Goal: Find specific page/section: Find specific page/section

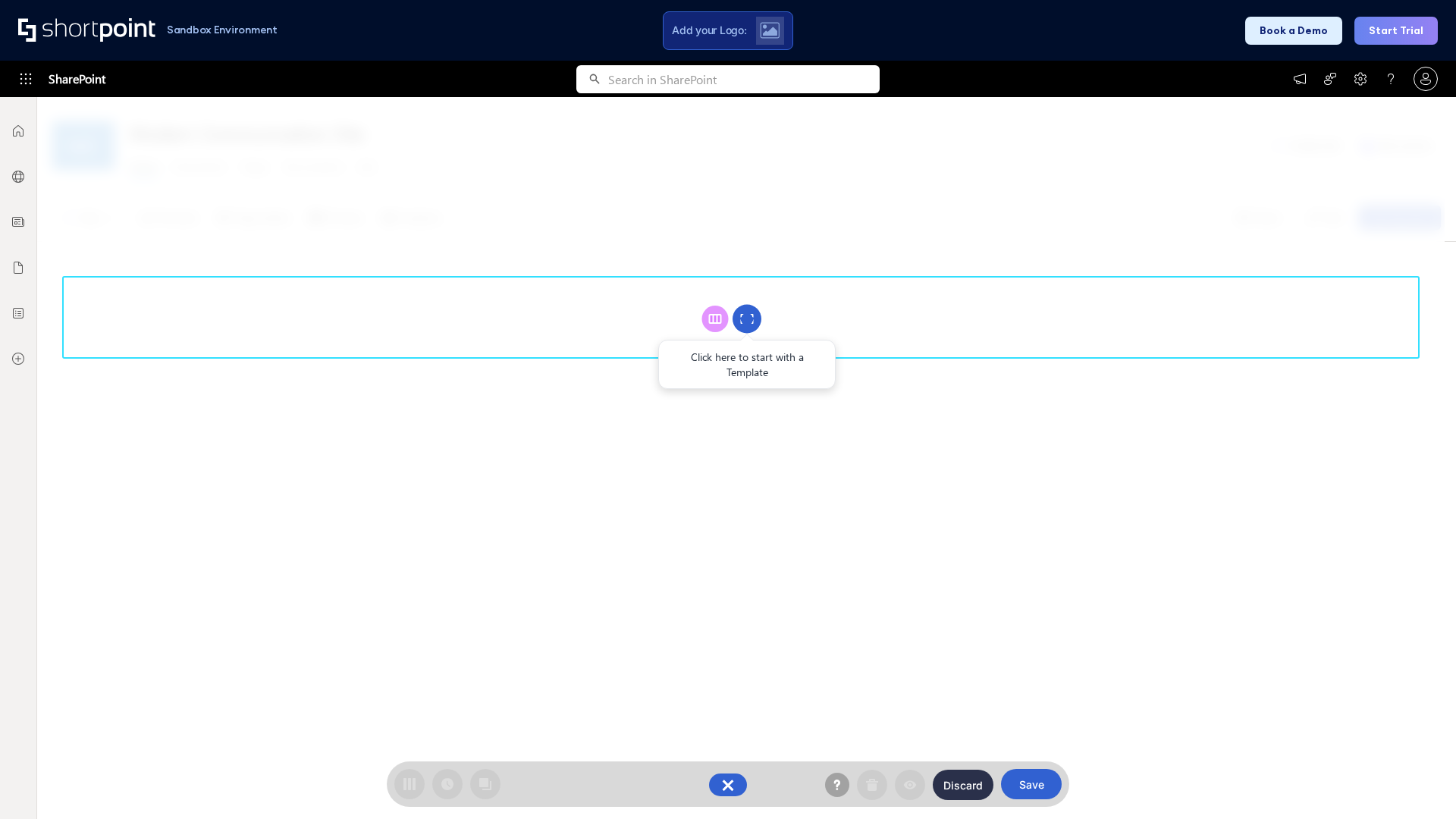
click at [747, 319] on circle at bounding box center [747, 319] width 29 height 29
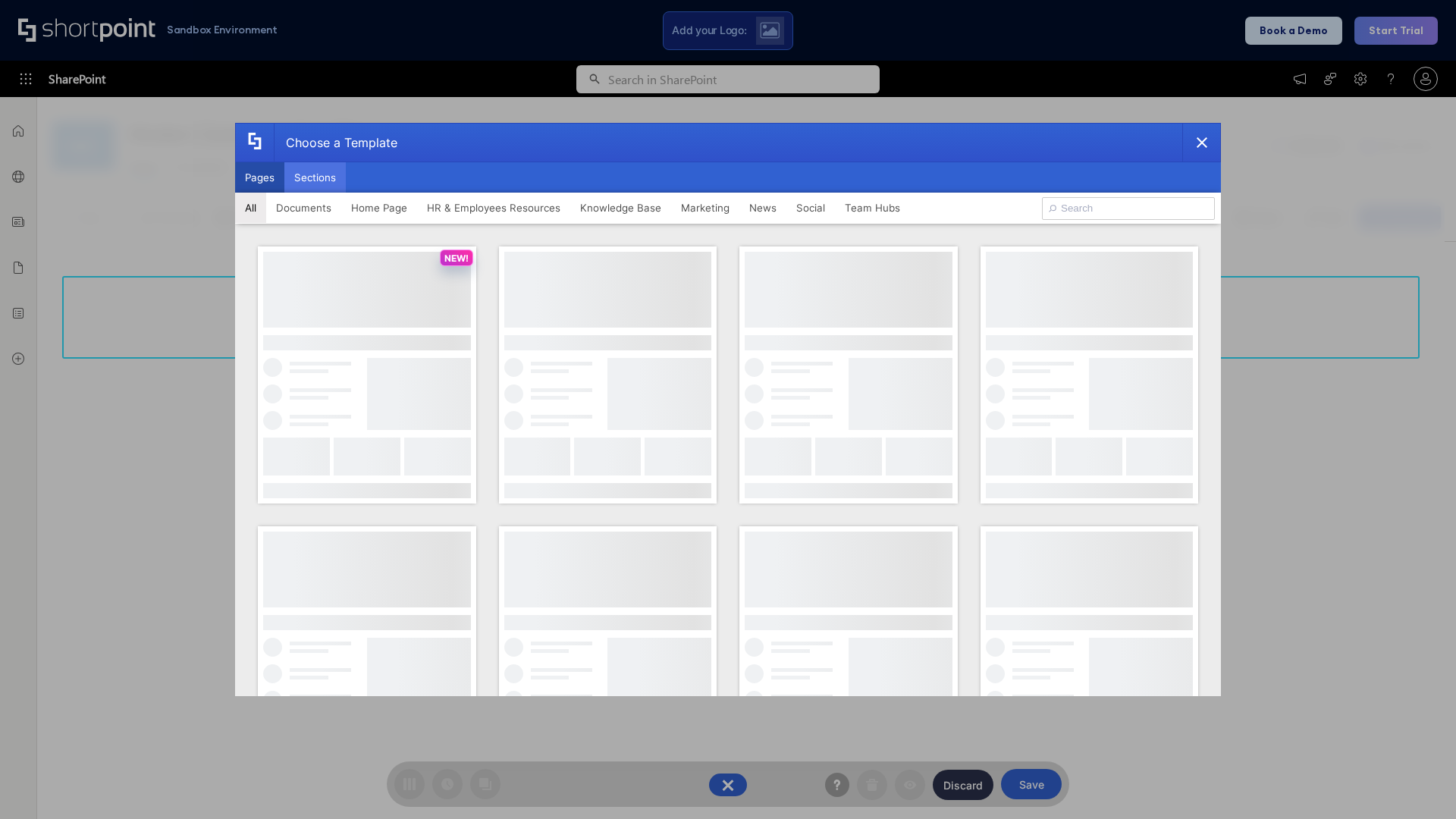
click at [315, 177] on button "Sections" at bounding box center [315, 177] width 61 height 31
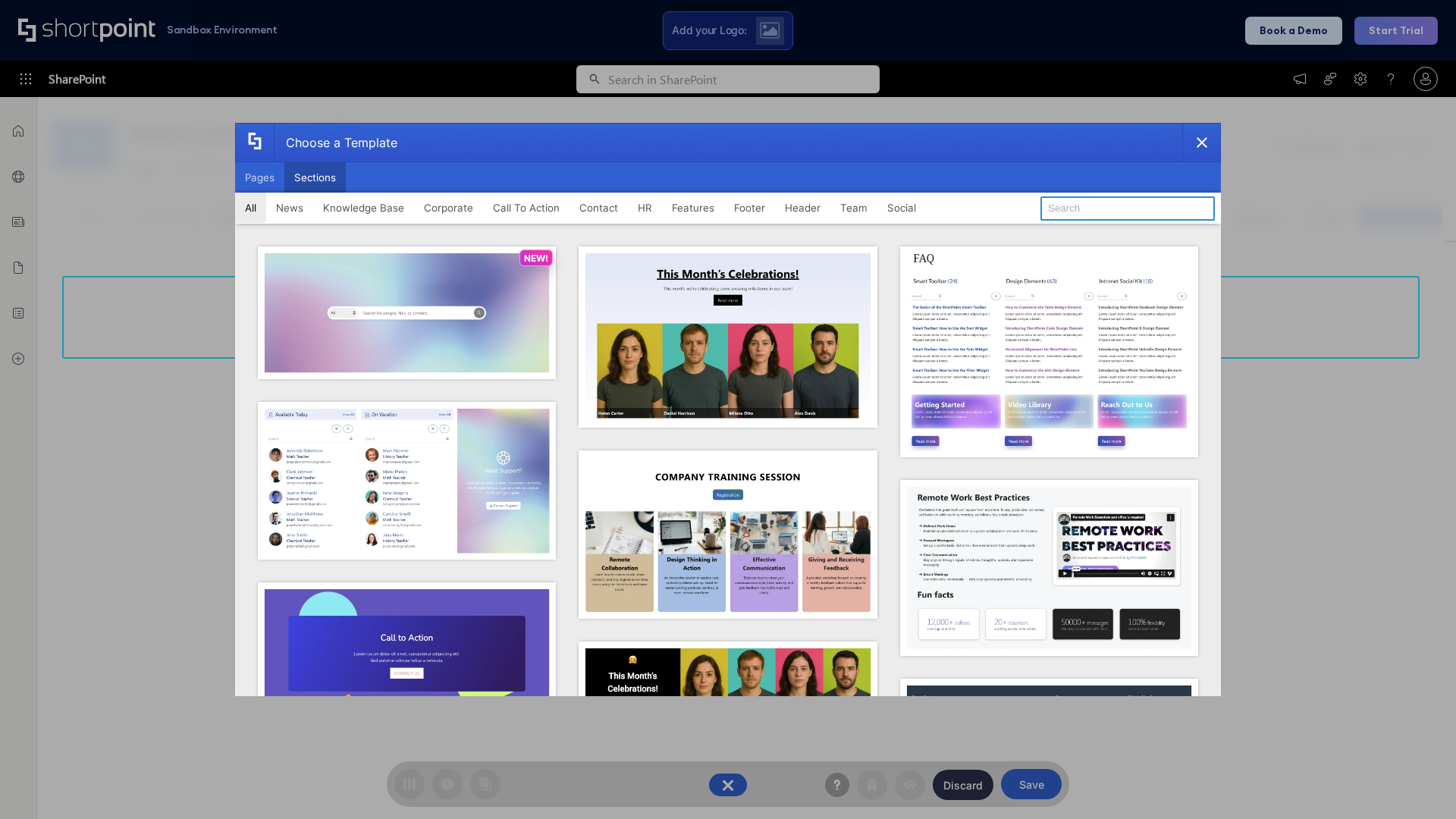
type input "Meet The Team"
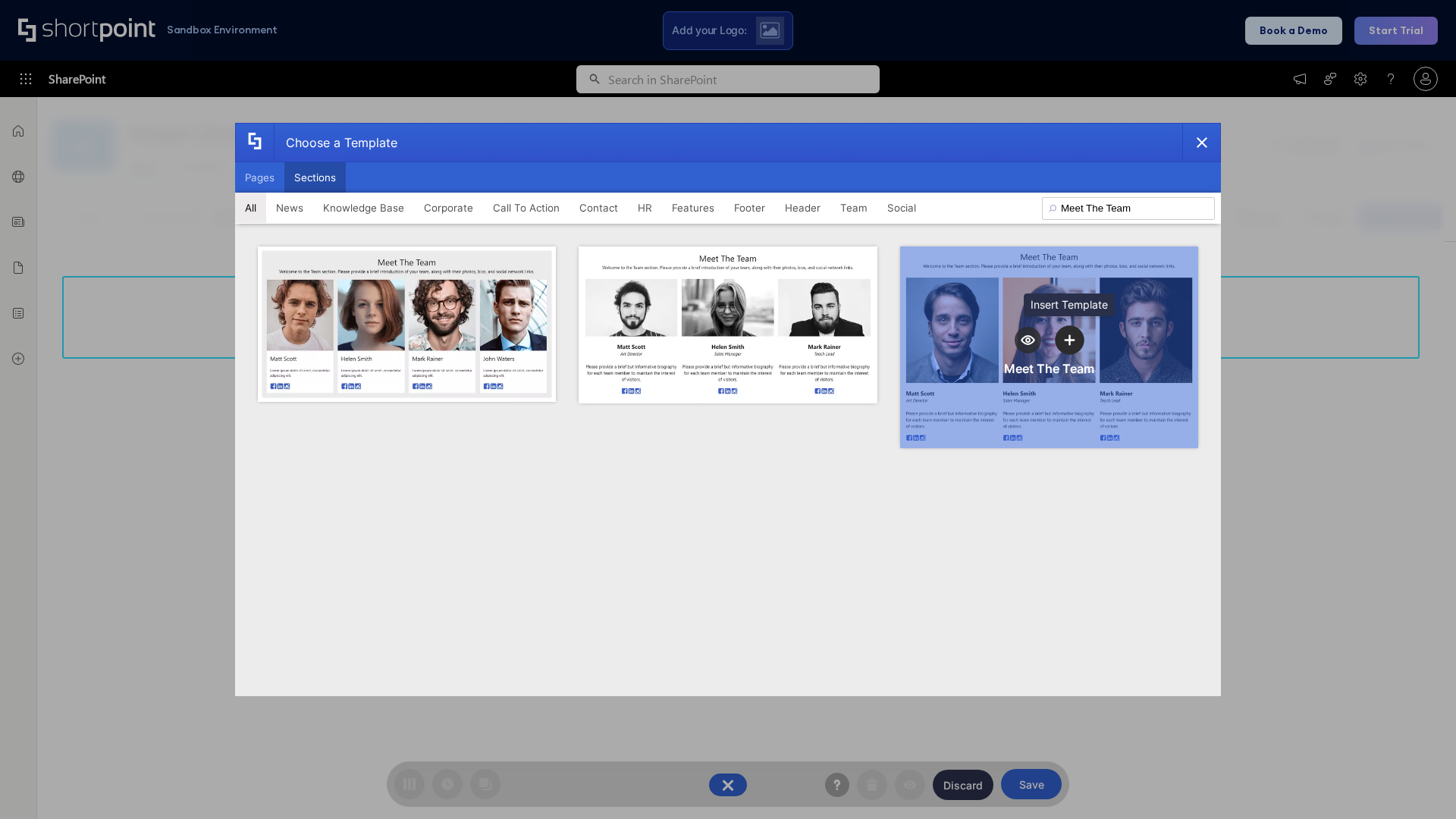
click at [1069, 340] on icon "template selector" at bounding box center [1070, 340] width 11 height 11
